Goal: Task Accomplishment & Management: Use online tool/utility

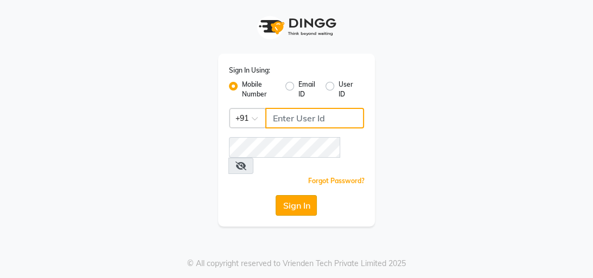
type input "8439127930"
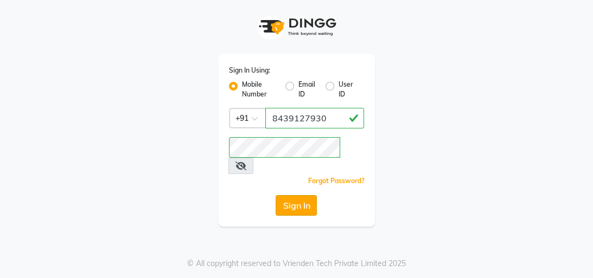
click at [299, 195] on button "Sign In" at bounding box center [296, 205] width 41 height 21
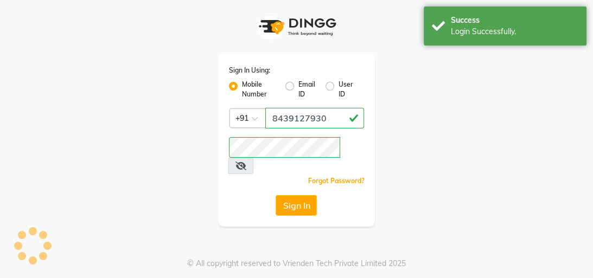
select select "service"
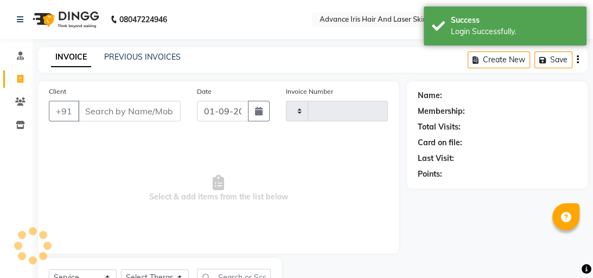
type input "0728"
select select "en"
select select "5825"
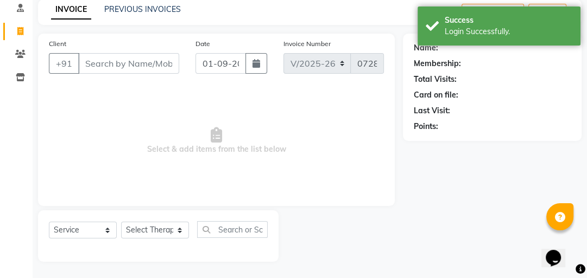
click at [150, 63] on input "Client" at bounding box center [128, 63] width 101 height 21
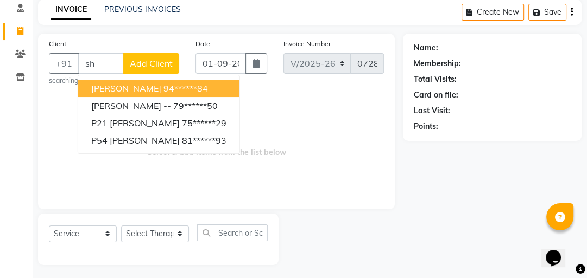
type input "s"
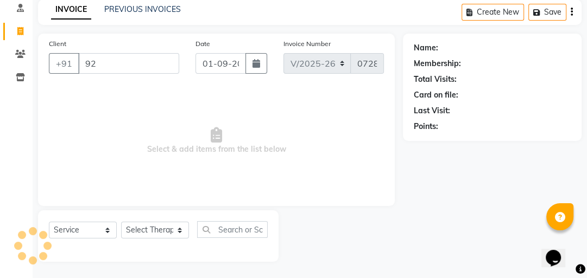
type input "9"
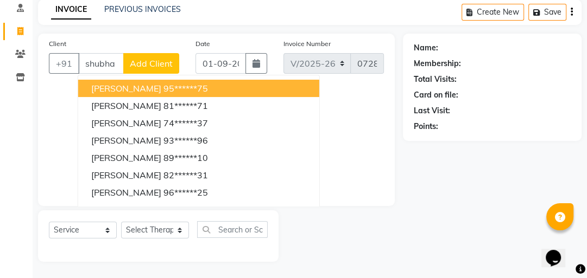
type input "shubham"
